Goal: Download file/media

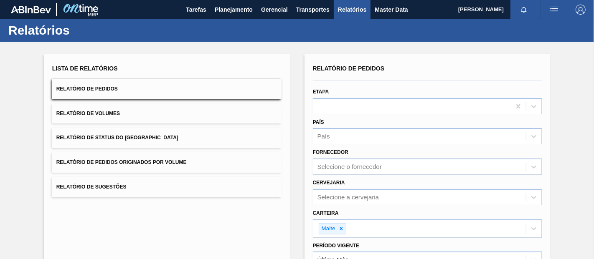
scroll to position [126, 0]
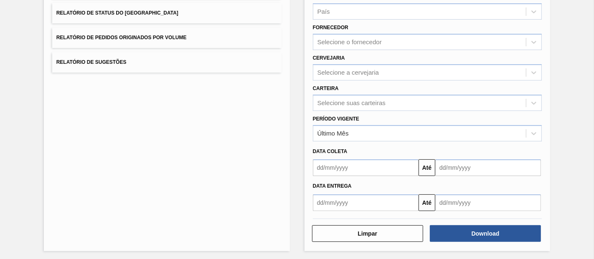
scroll to position [78, 0]
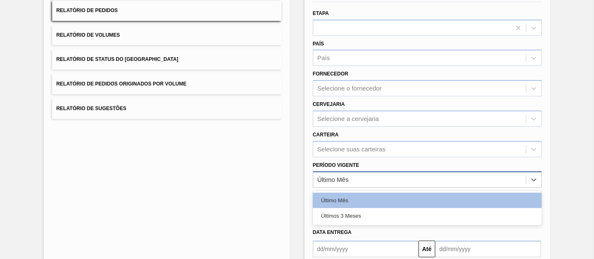
click at [351, 174] on div "Último Mês" at bounding box center [419, 180] width 213 height 12
click at [278, 195] on div "Lista de Relatórios Relatório de Pedidos Relatório de Volumes Relatório de Stat…" at bounding box center [167, 137] width 246 height 322
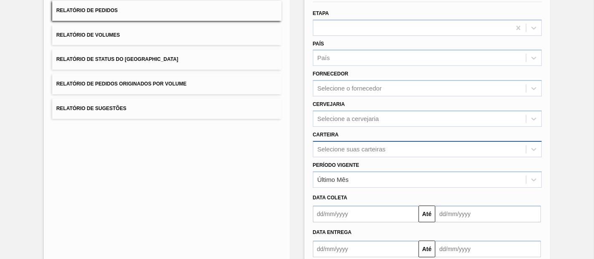
scroll to position [106, 0]
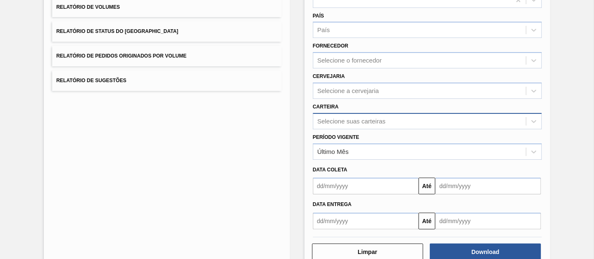
click at [352, 129] on div "Selecione suas carteiras" at bounding box center [427, 121] width 229 height 16
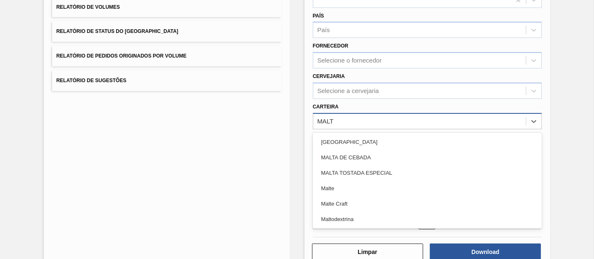
type input "MALTE"
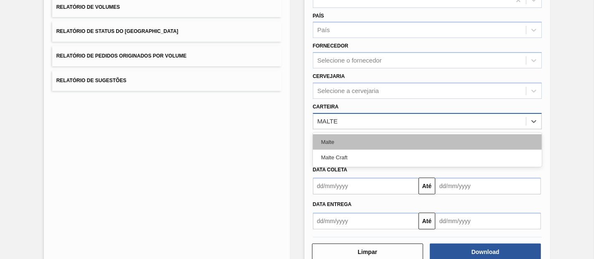
click at [326, 141] on div "Malte" at bounding box center [427, 141] width 229 height 15
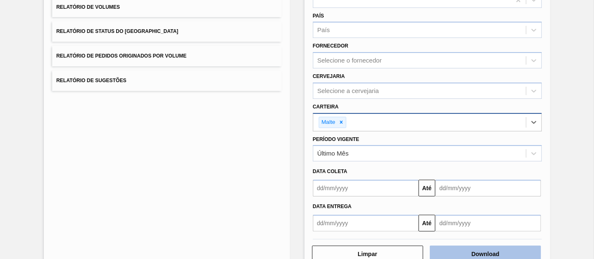
click at [488, 251] on button "Download" at bounding box center [485, 254] width 111 height 17
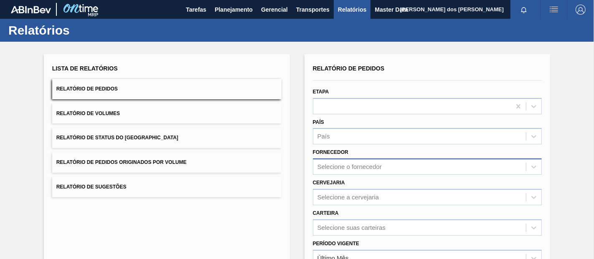
scroll to position [93, 0]
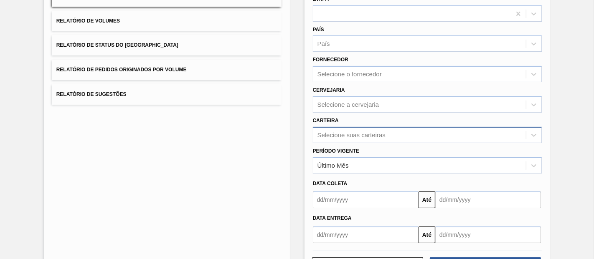
click at [351, 134] on div "Selecione suas carteiras" at bounding box center [427, 135] width 229 height 16
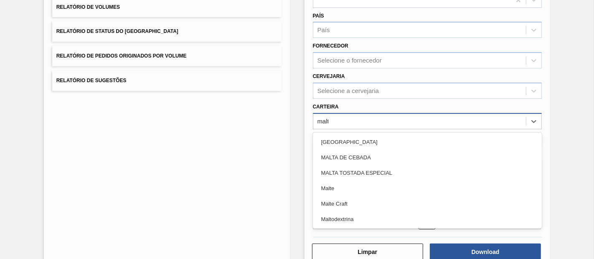
type input "malte"
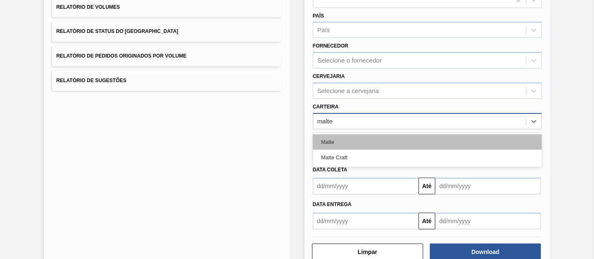
click at [349, 137] on div "Malte" at bounding box center [427, 141] width 229 height 15
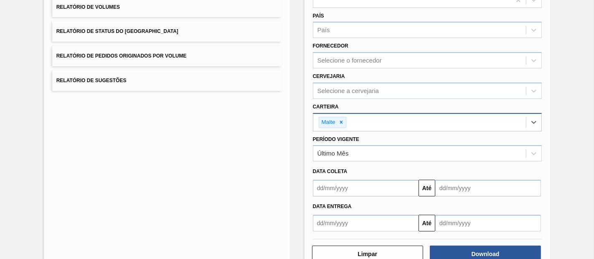
click at [349, 137] on label "Período Vigente" at bounding box center [336, 140] width 46 height 6
click at [318, 150] on Vigente "Período Vigente" at bounding box center [317, 153] width 1 height 7
click at [256, 148] on div "Lista de Relatórios Relatório de Pedidos Relatório de Volumes Relatório de Stat…" at bounding box center [167, 110] width 246 height 324
click at [456, 250] on button "Download" at bounding box center [485, 254] width 111 height 17
